Goal: Answer question/provide support

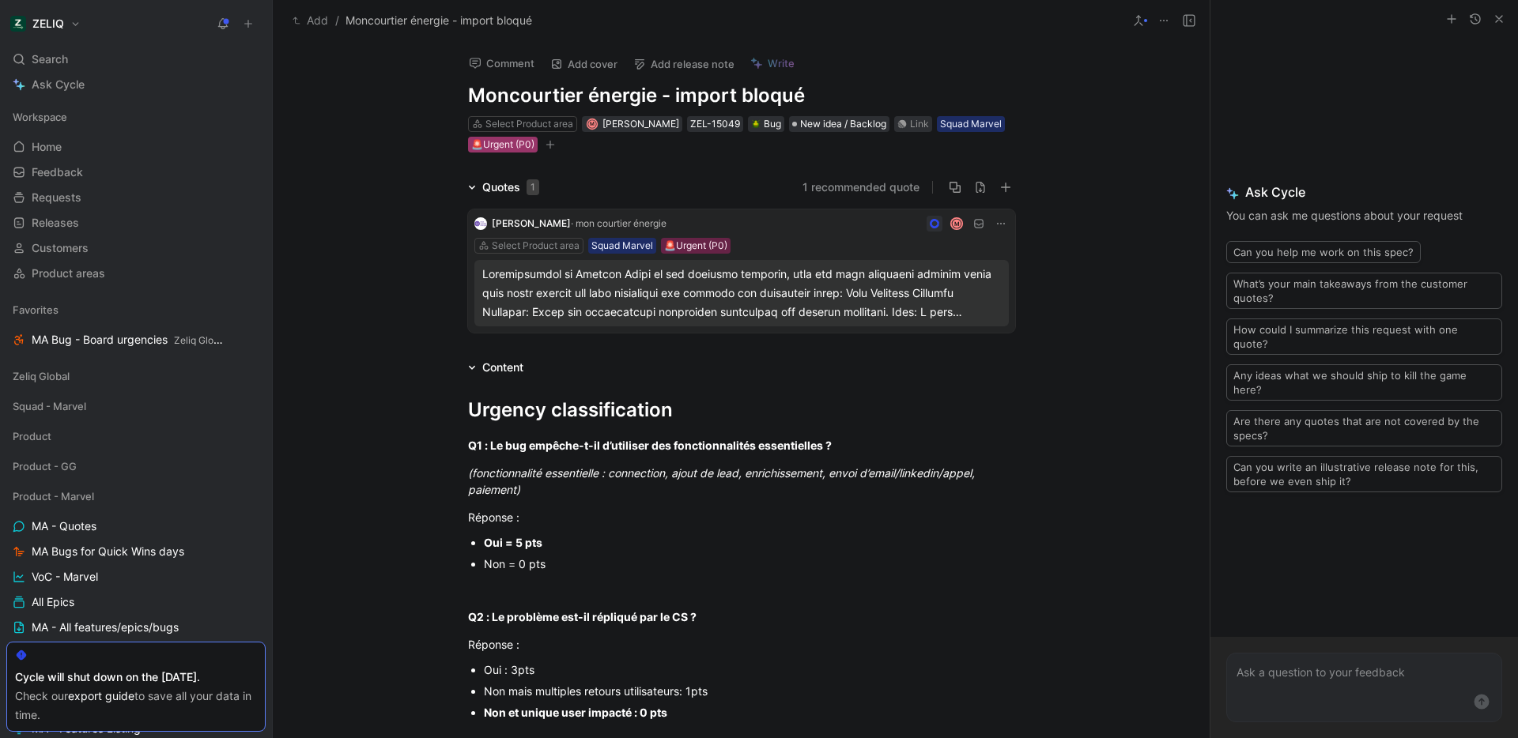
click at [510, 147] on div "🚨Urgent (P0)" at bounding box center [502, 145] width 63 height 16
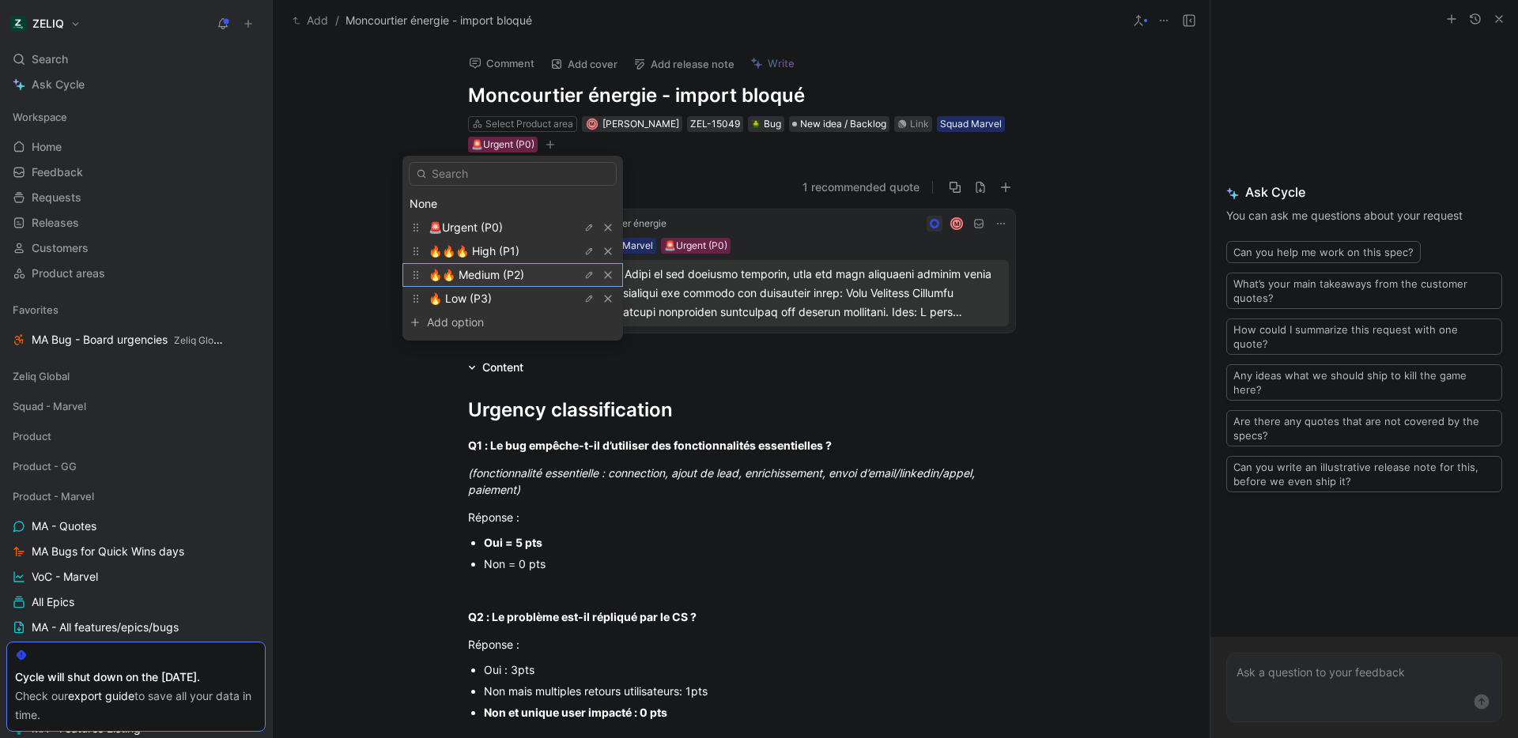
click at [490, 270] on span "🔥🔥 Medium (P2)" at bounding box center [476, 274] width 96 height 13
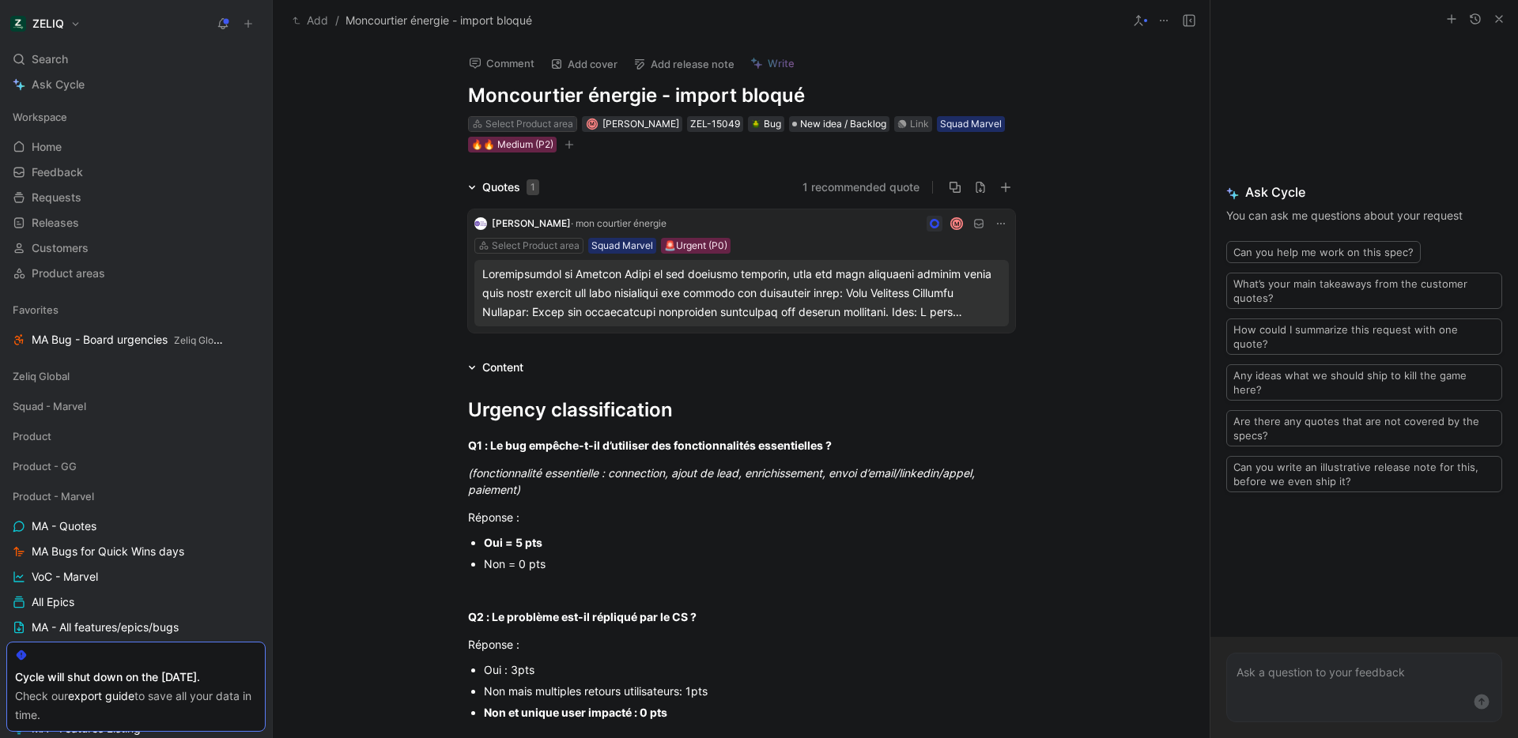
click at [518, 125] on div "Select Product area" at bounding box center [529, 124] width 88 height 16
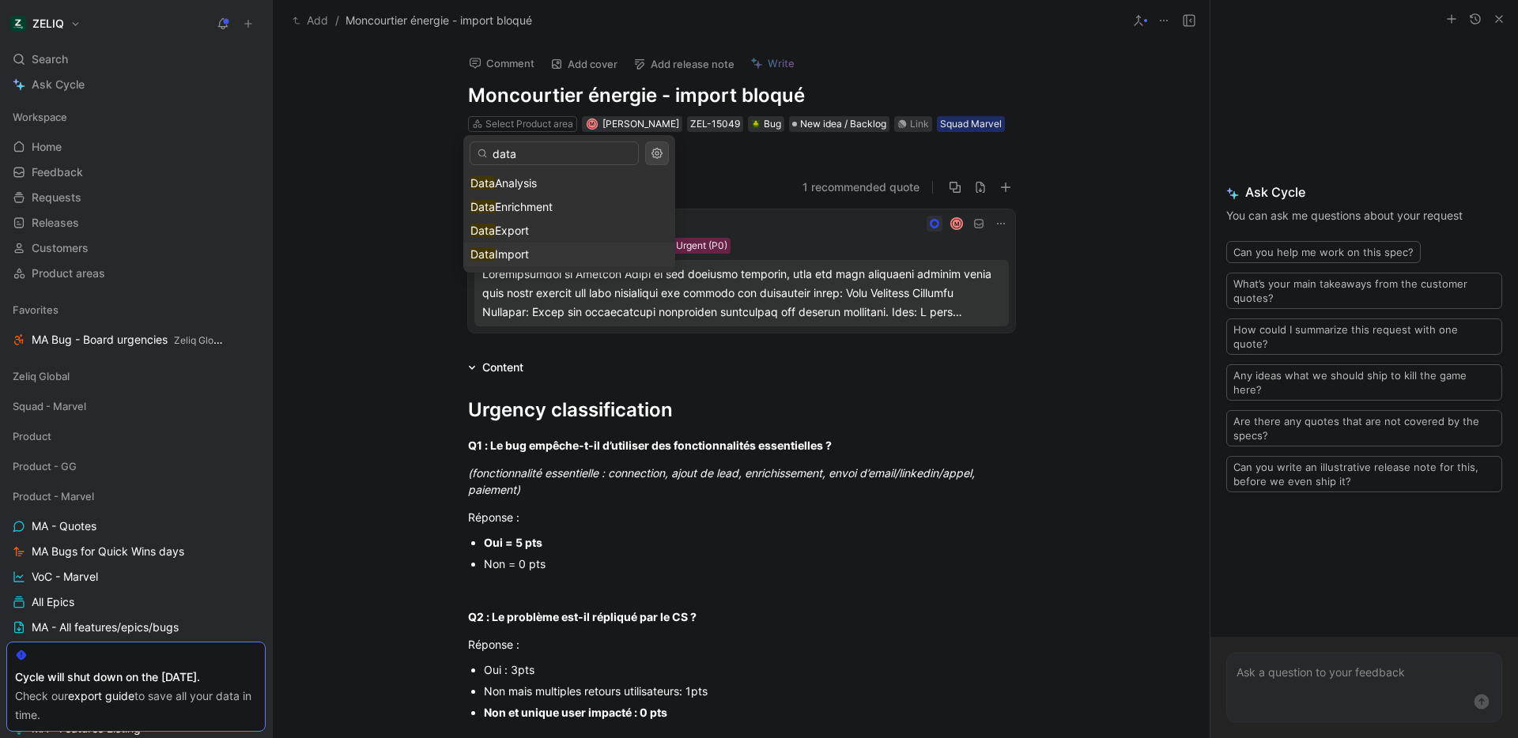
type input "data"
click at [547, 253] on div "Data Import" at bounding box center [569, 254] width 198 height 19
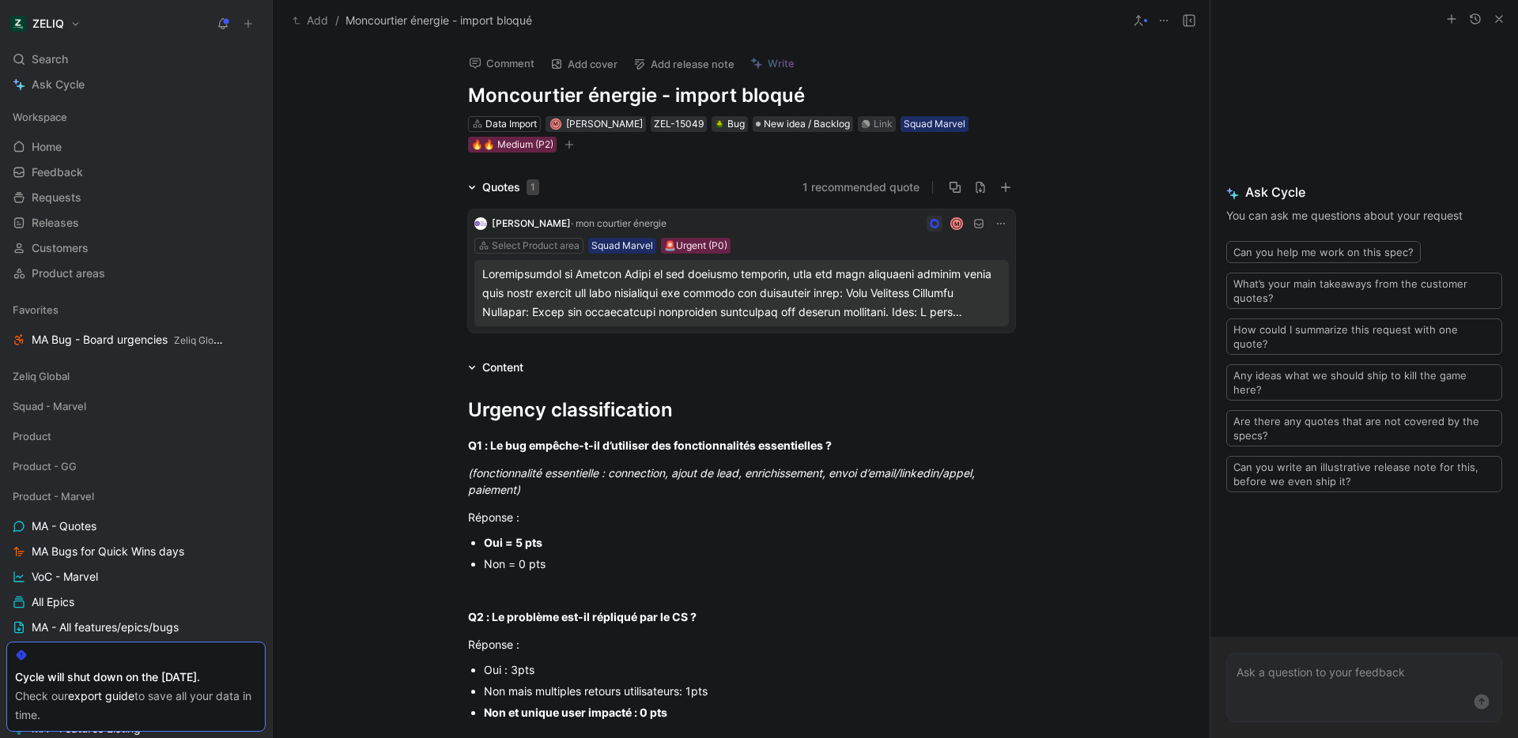
click at [431, 217] on div "Quotes 1 1 recommended quote VINCENT LESAULNIER · mon courtier énergie M Select…" at bounding box center [741, 258] width 937 height 161
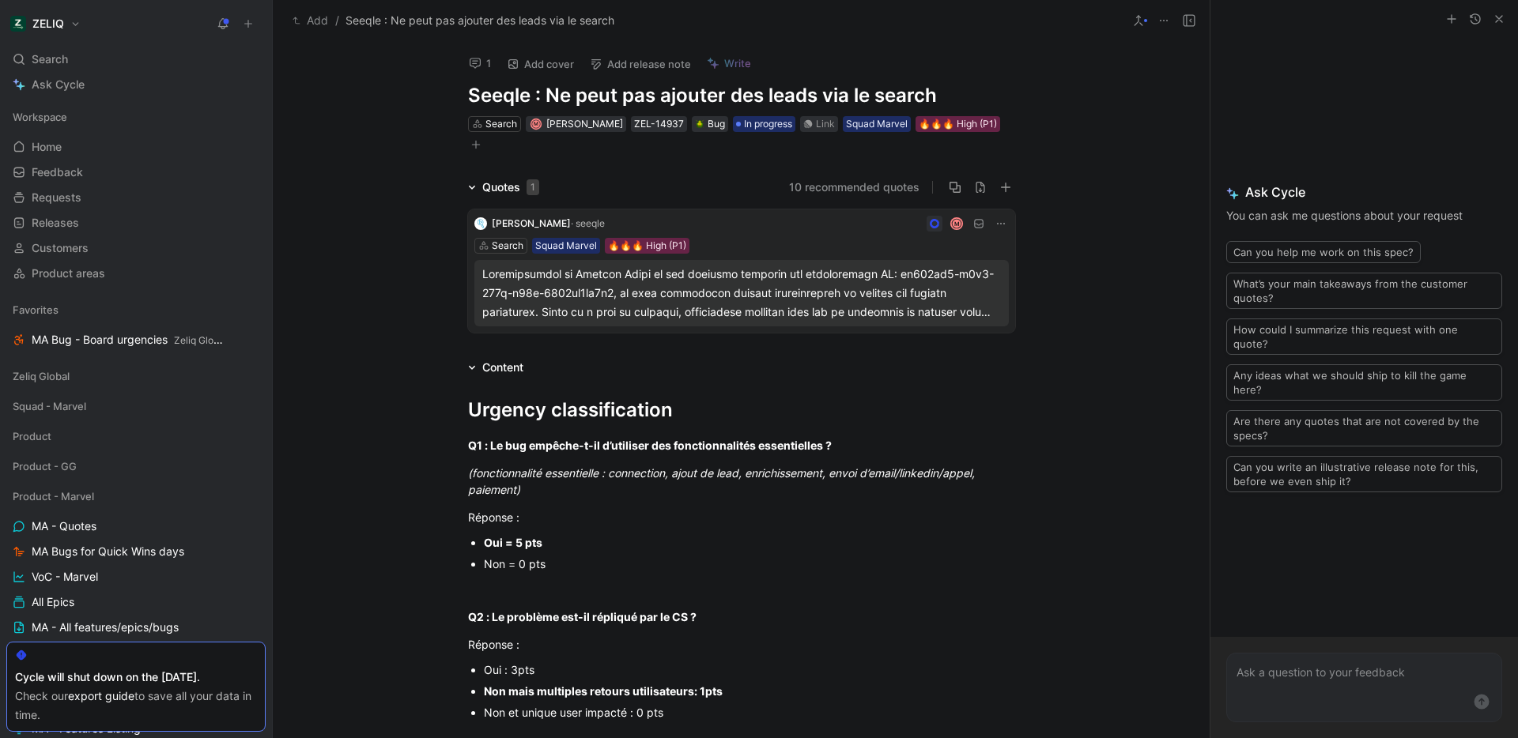
click at [482, 68] on button "1" at bounding box center [480, 63] width 36 height 22
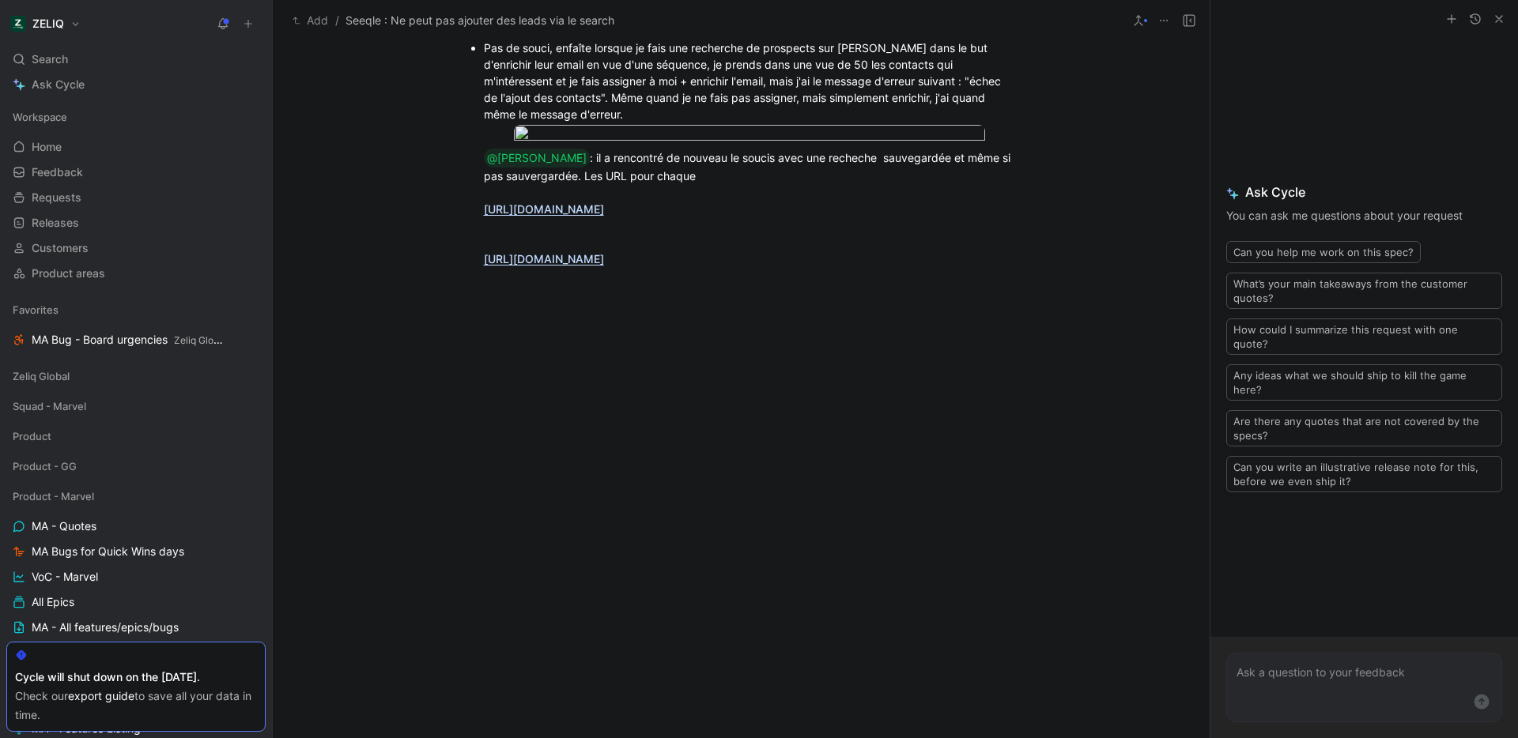
scroll to position [1265, 0]
